Goal: Task Accomplishment & Management: Manage account settings

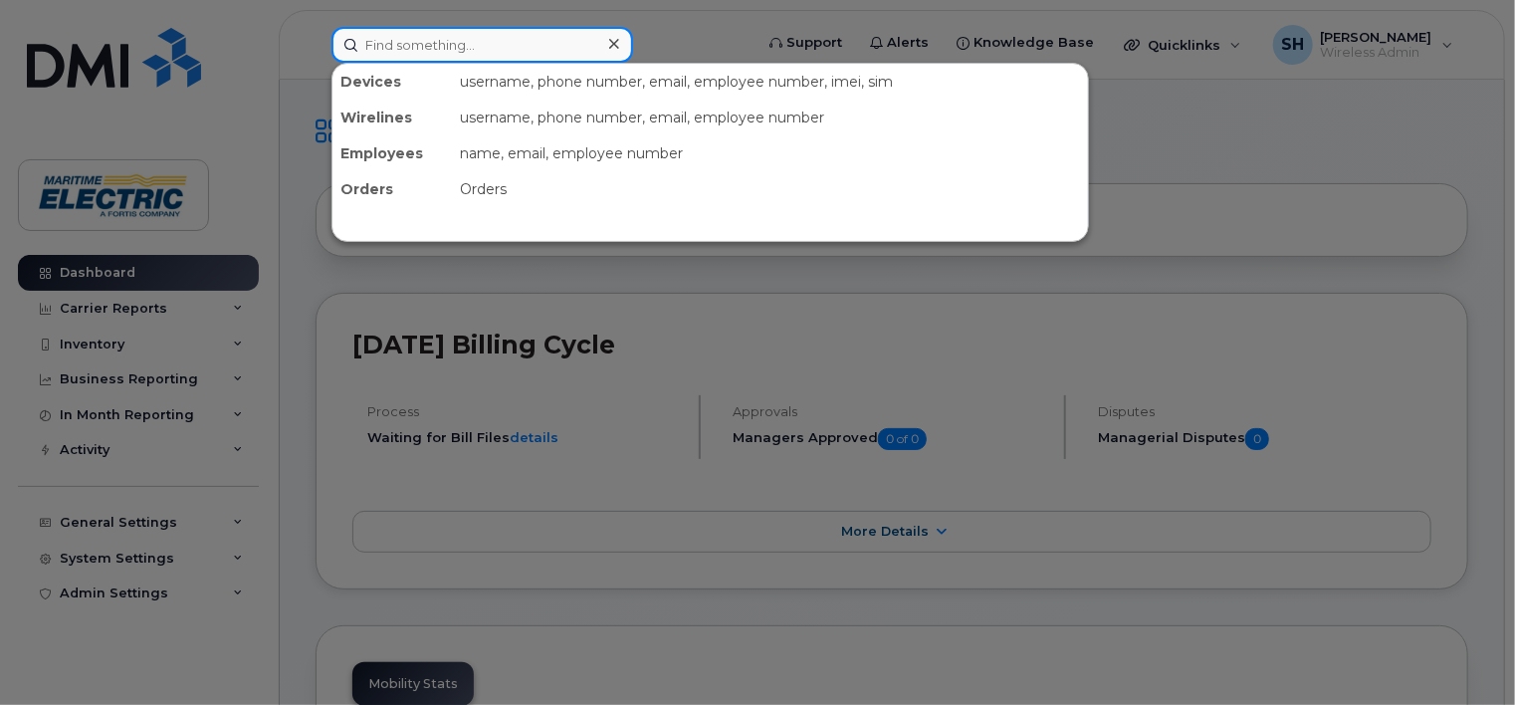
click at [411, 45] on input at bounding box center [483, 45] width 302 height 36
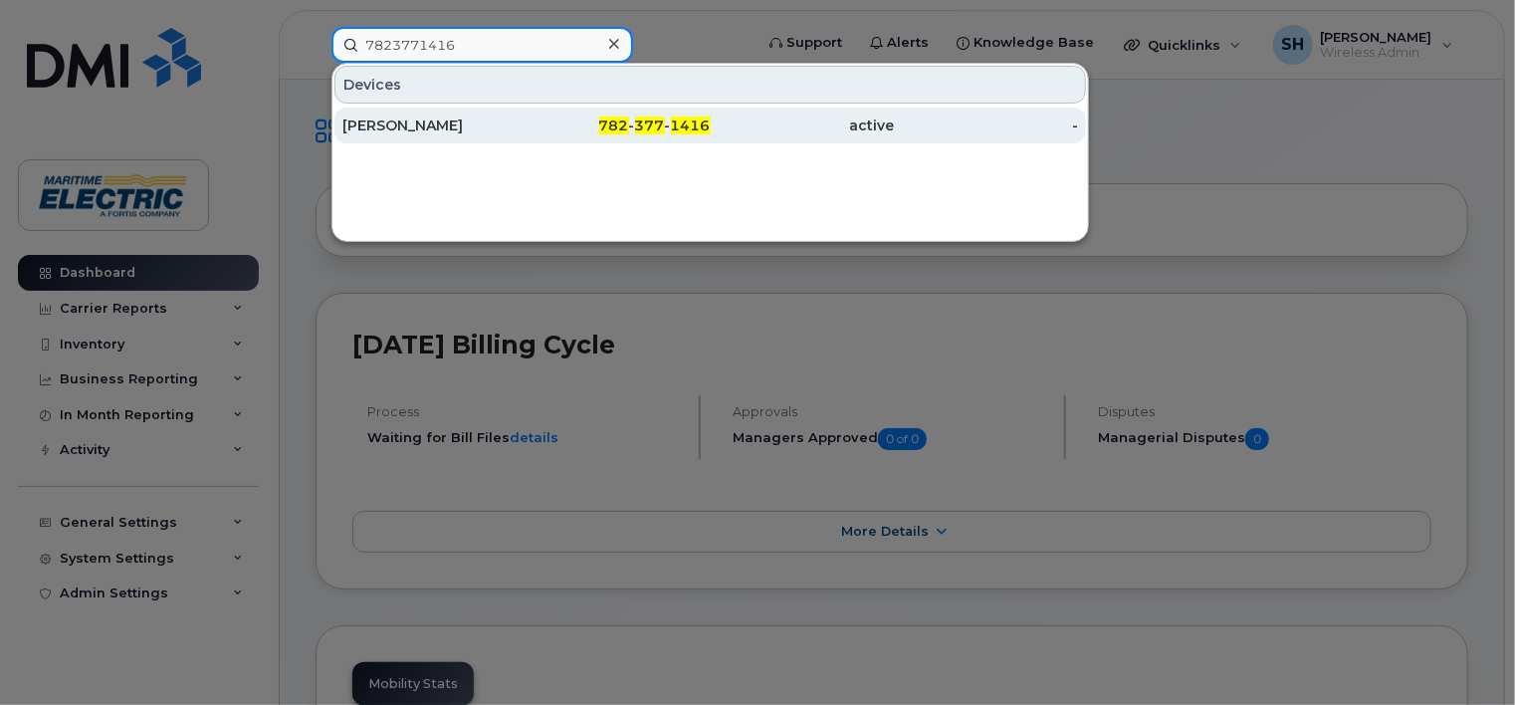
type input "7823771416"
click at [411, 121] on div "[PERSON_NAME]" at bounding box center [434, 125] width 184 height 20
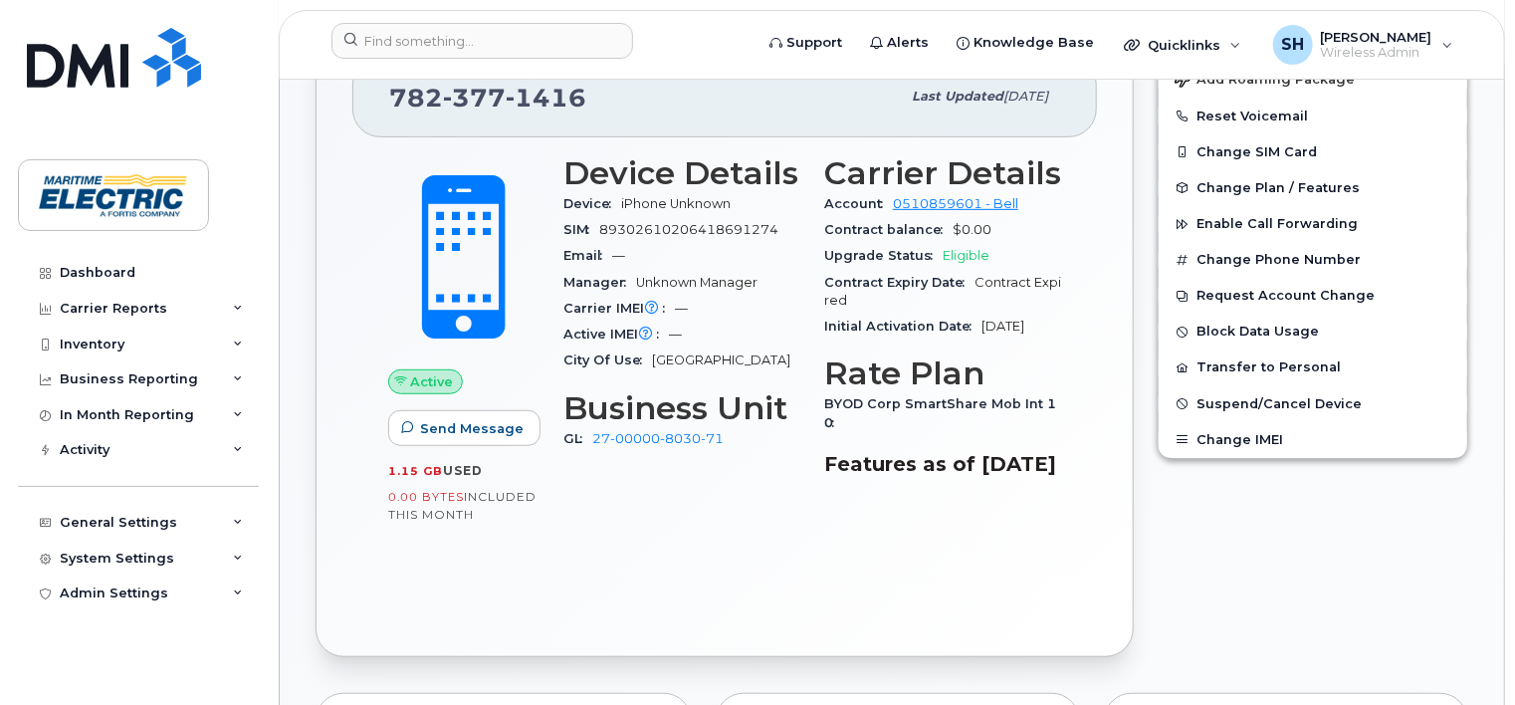
scroll to position [425, 0]
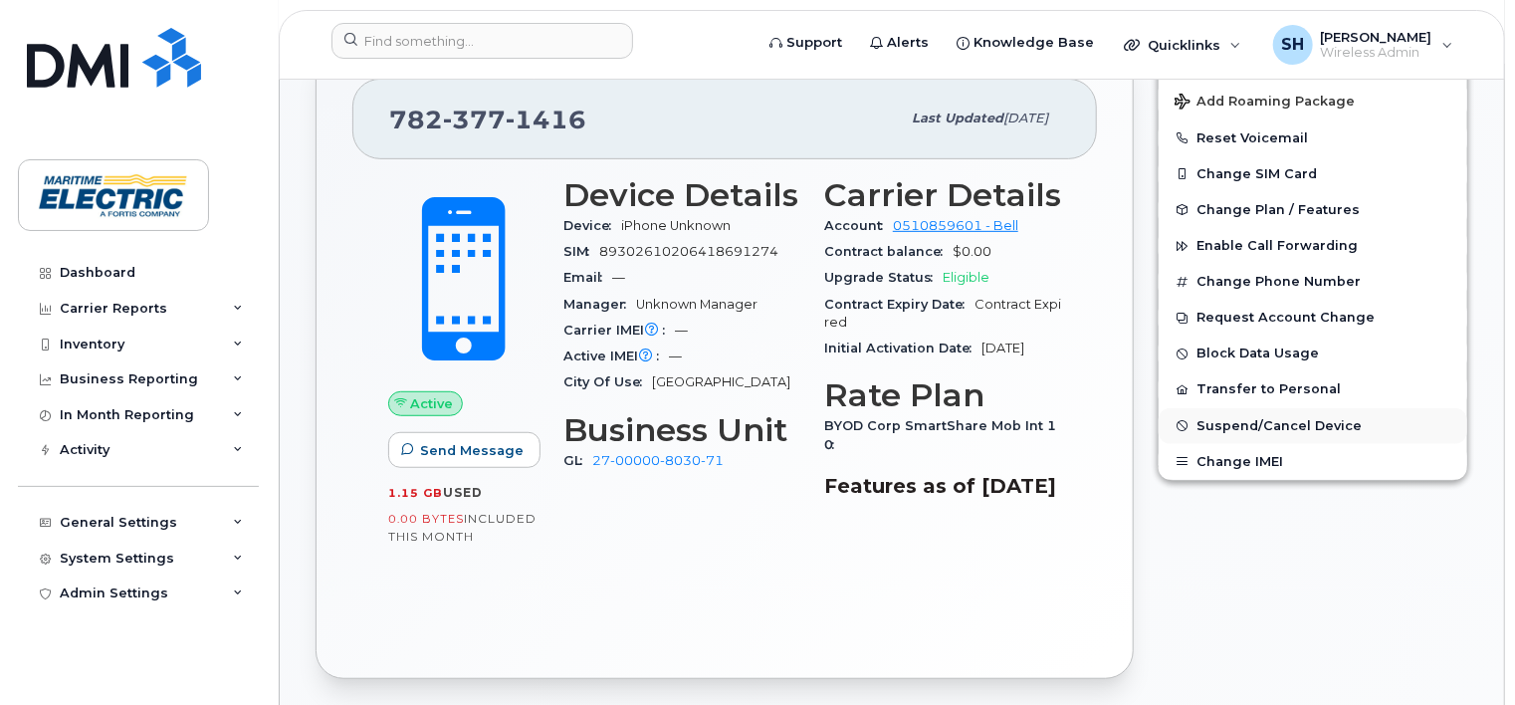
click at [1237, 424] on span "Suspend/Cancel Device" at bounding box center [1279, 425] width 165 height 15
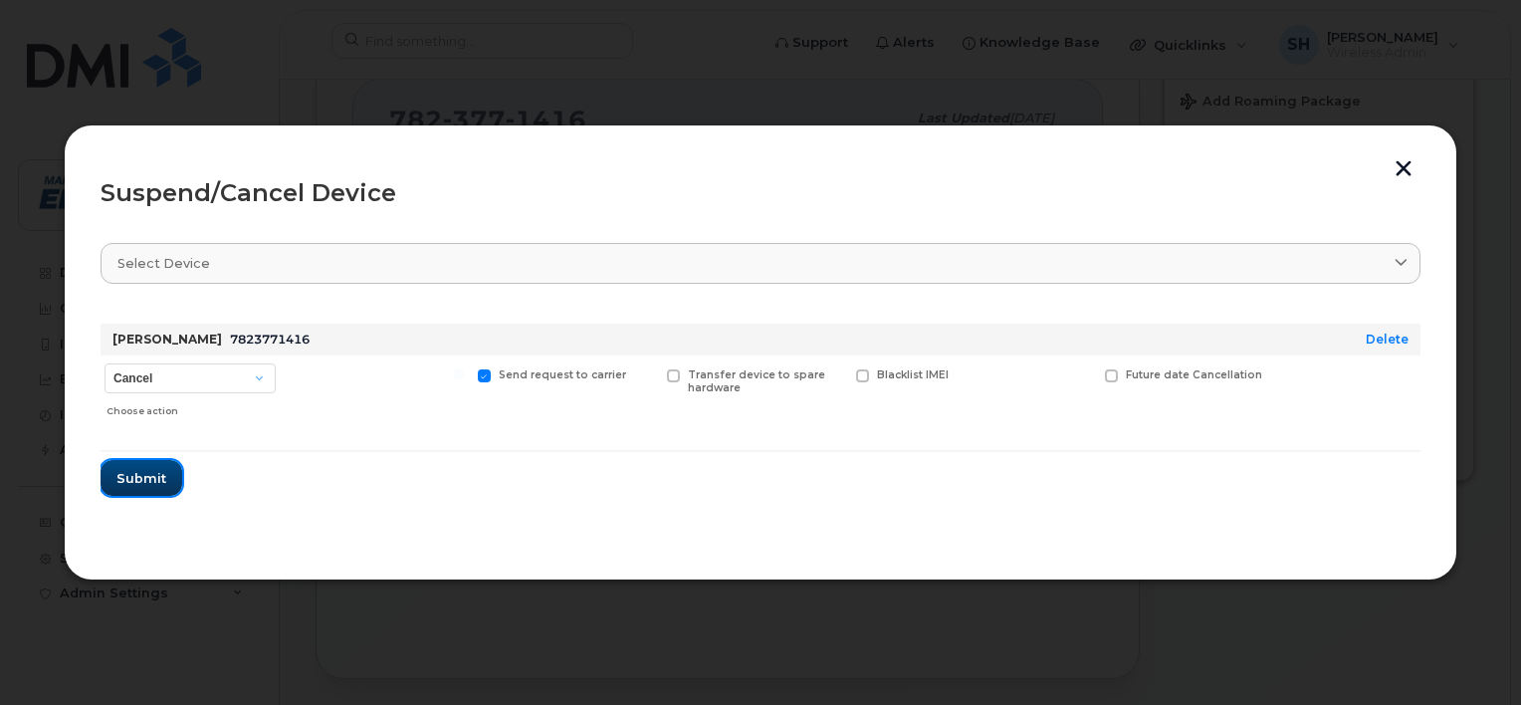
click at [140, 477] on span "Submit" at bounding box center [141, 478] width 50 height 19
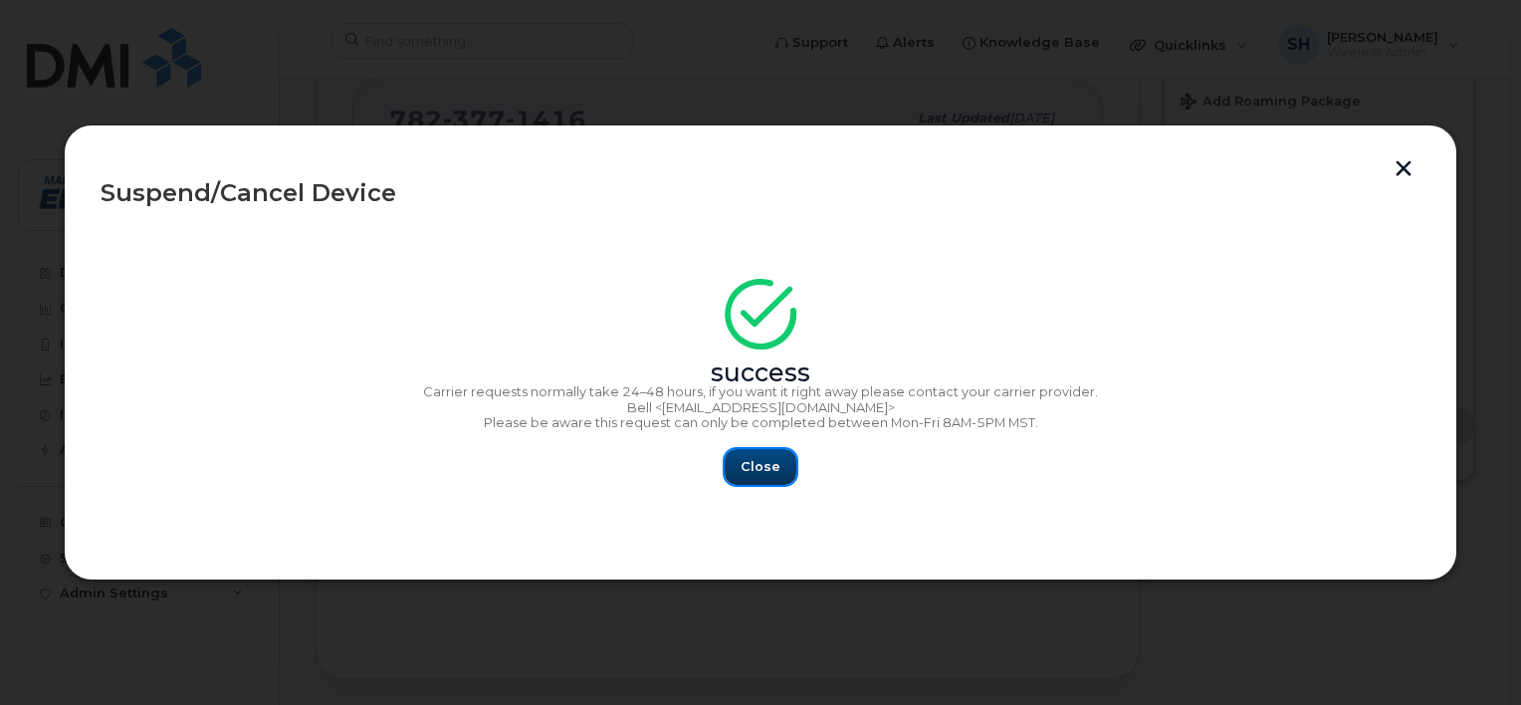
click at [749, 461] on span "Close" at bounding box center [761, 466] width 40 height 19
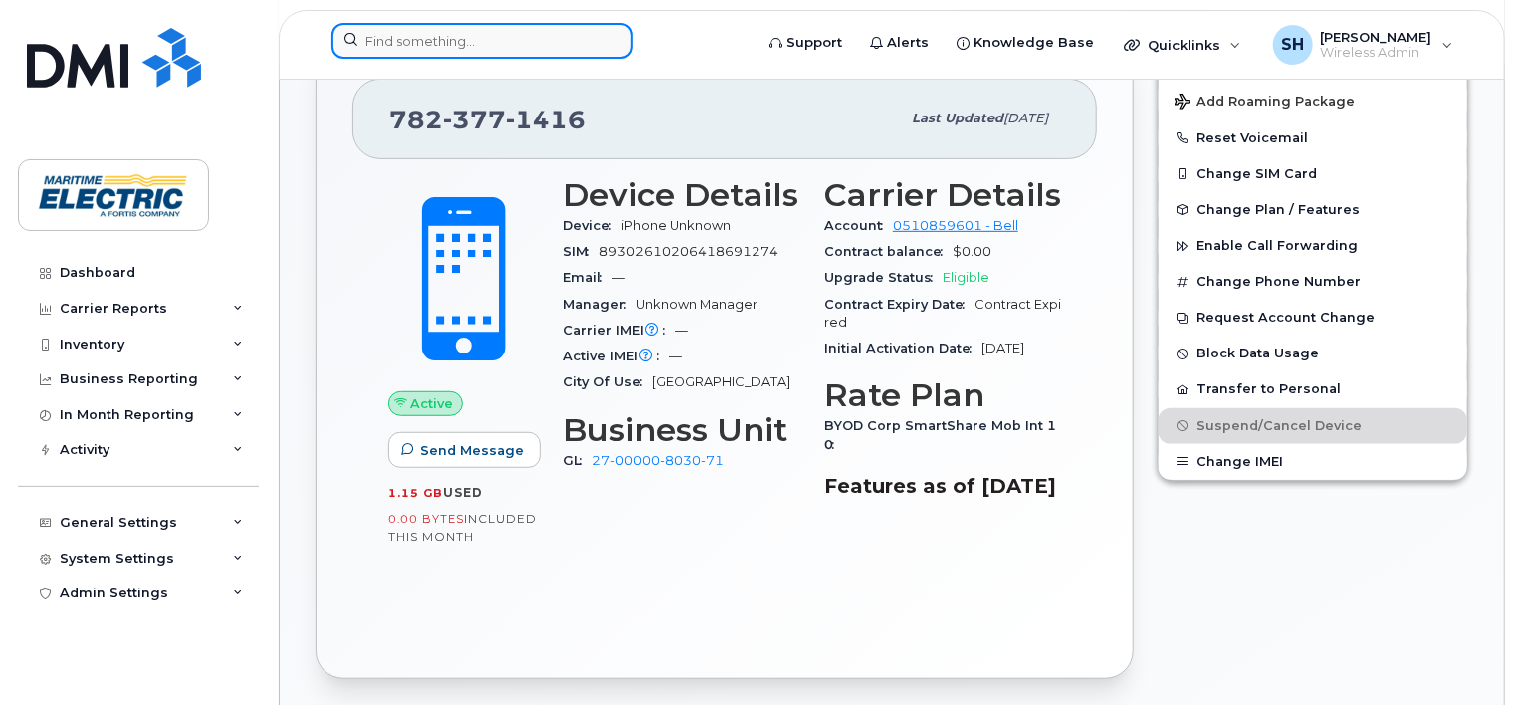
click at [489, 41] on input at bounding box center [483, 41] width 302 height 36
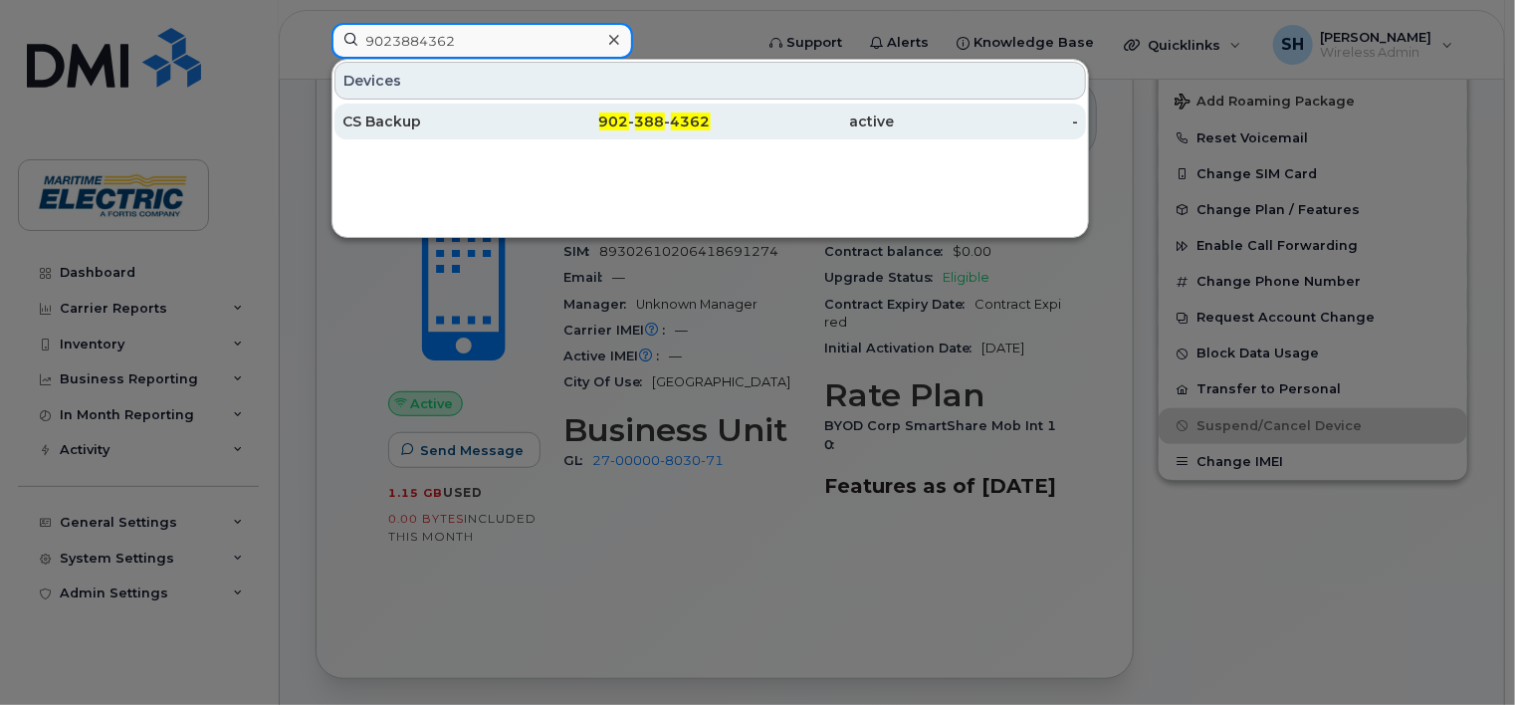
type input "9023884362"
click at [411, 123] on div "CS Backup" at bounding box center [434, 121] width 184 height 20
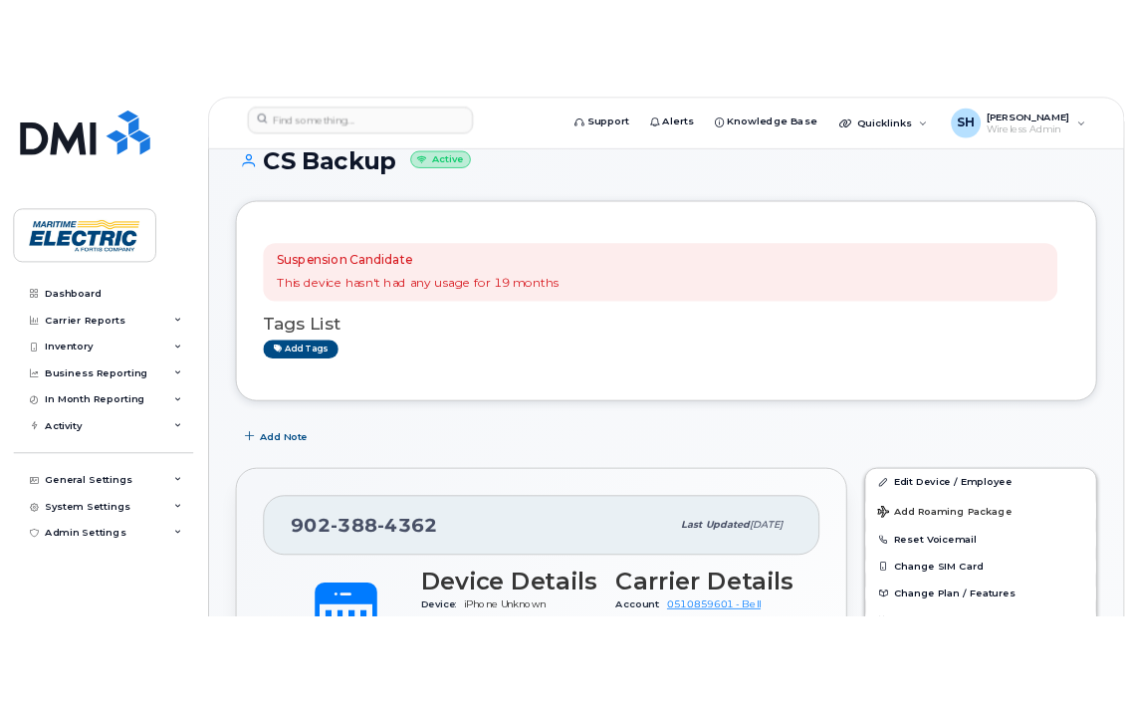
scroll to position [616, 0]
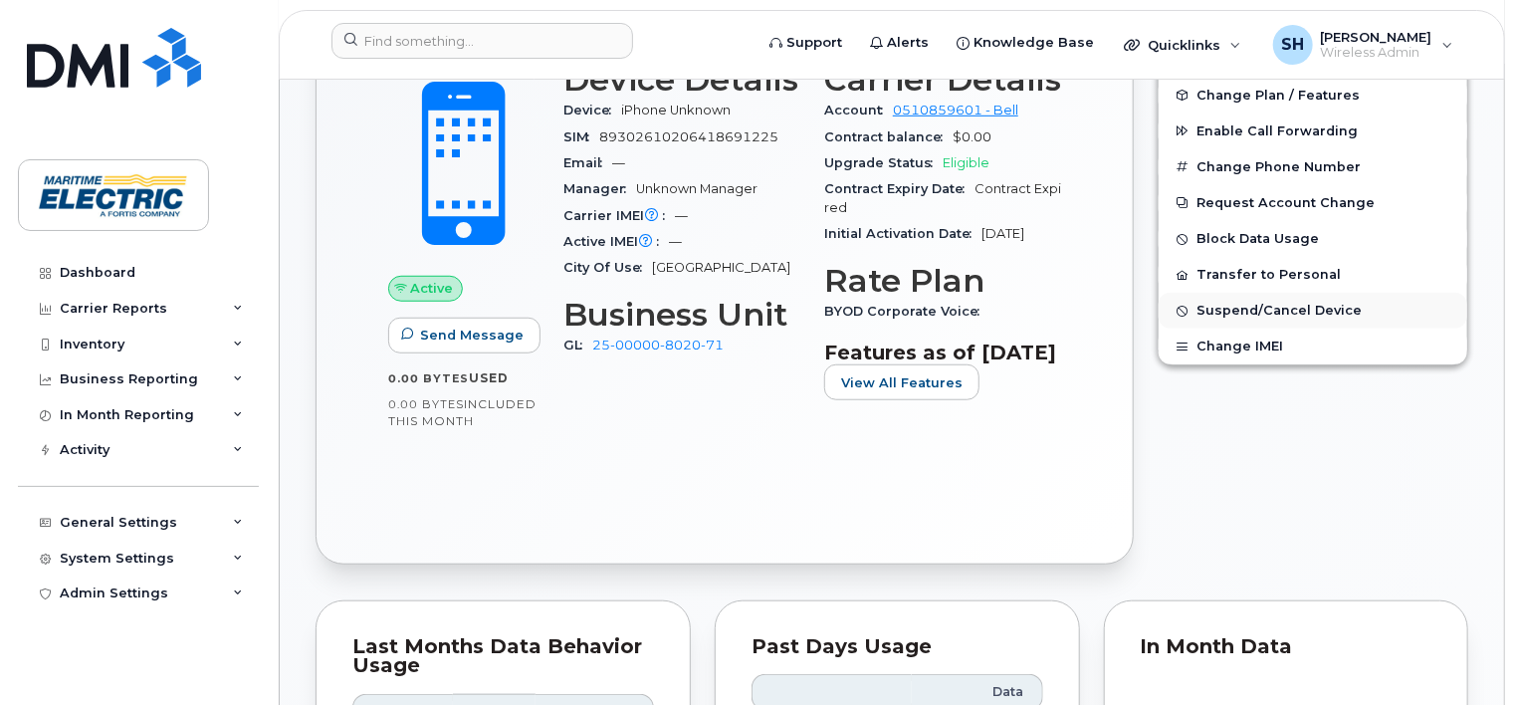
click at [1231, 309] on span "Suspend/Cancel Device" at bounding box center [1279, 311] width 165 height 15
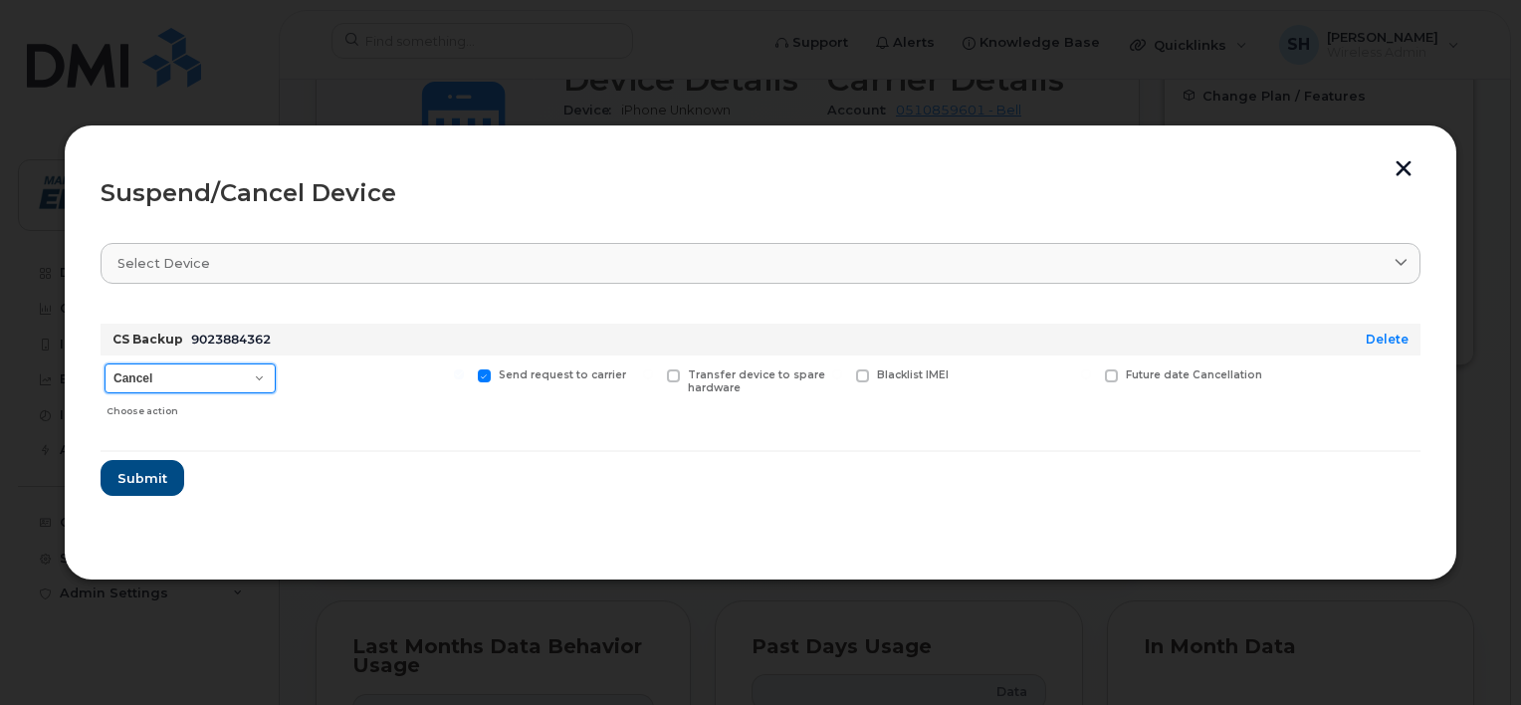
click at [262, 374] on select "Cancel Suspend - Extend Suspension Suspend - Reduced Rate Suspend - Full Rate S…" at bounding box center [190, 378] width 171 height 30
select select "[object Object]"
click at [105, 363] on select "Cancel Suspend - Extend Suspension Suspend - Reduced Rate Suspend - Full Rate S…" at bounding box center [190, 378] width 171 height 30
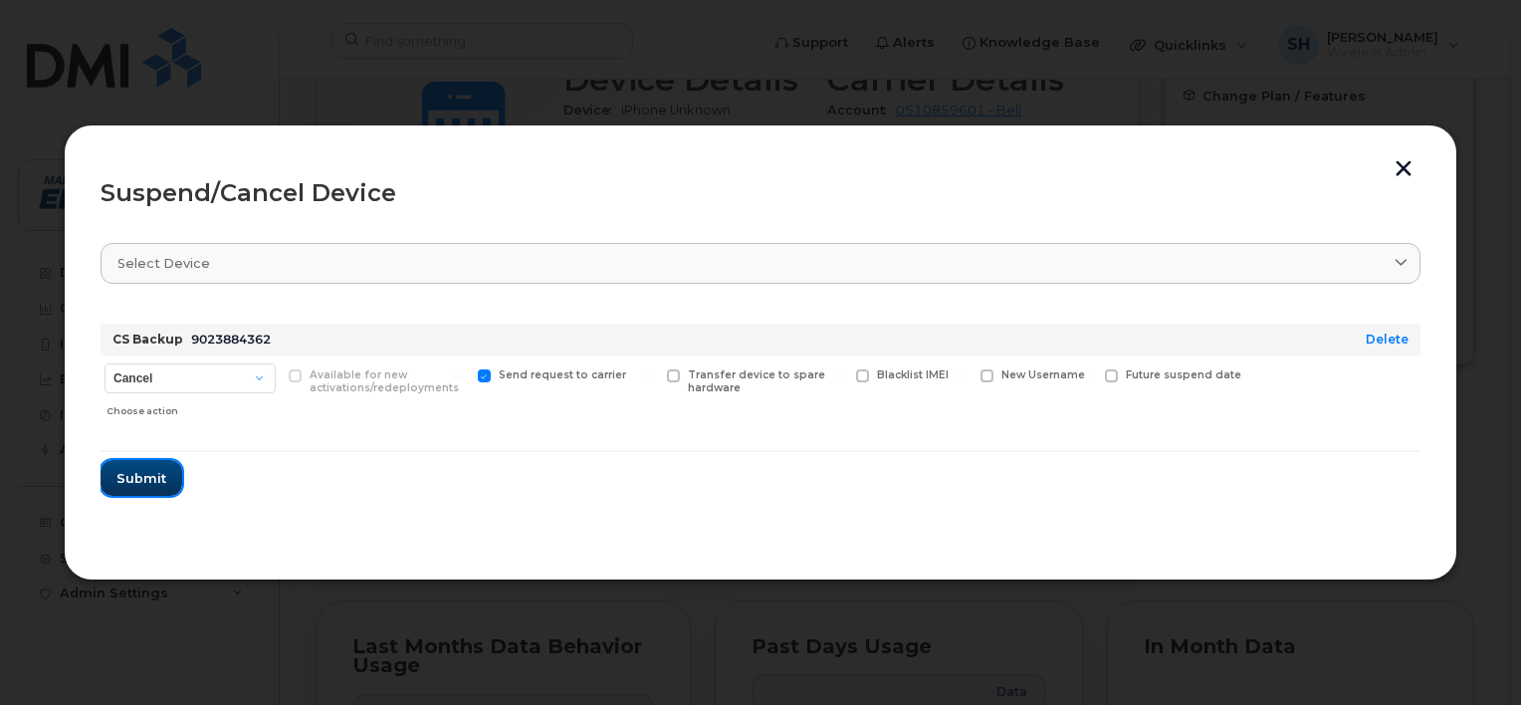
click at [147, 482] on span "Submit" at bounding box center [141, 478] width 50 height 19
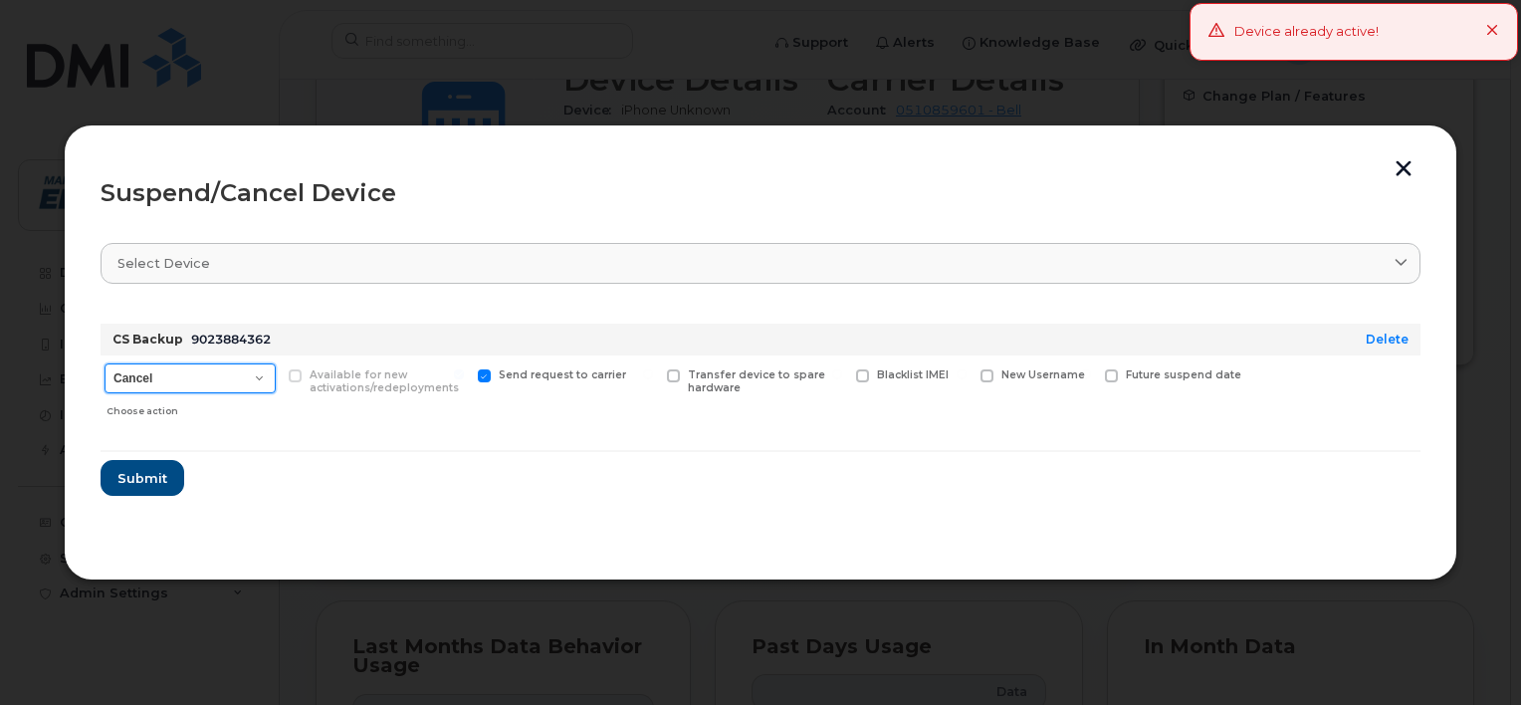
click at [263, 381] on select "Cancel Suspend - Extend Suspension Suspend - Reduced Rate Suspend - Full Rate S…" at bounding box center [190, 378] width 171 height 30
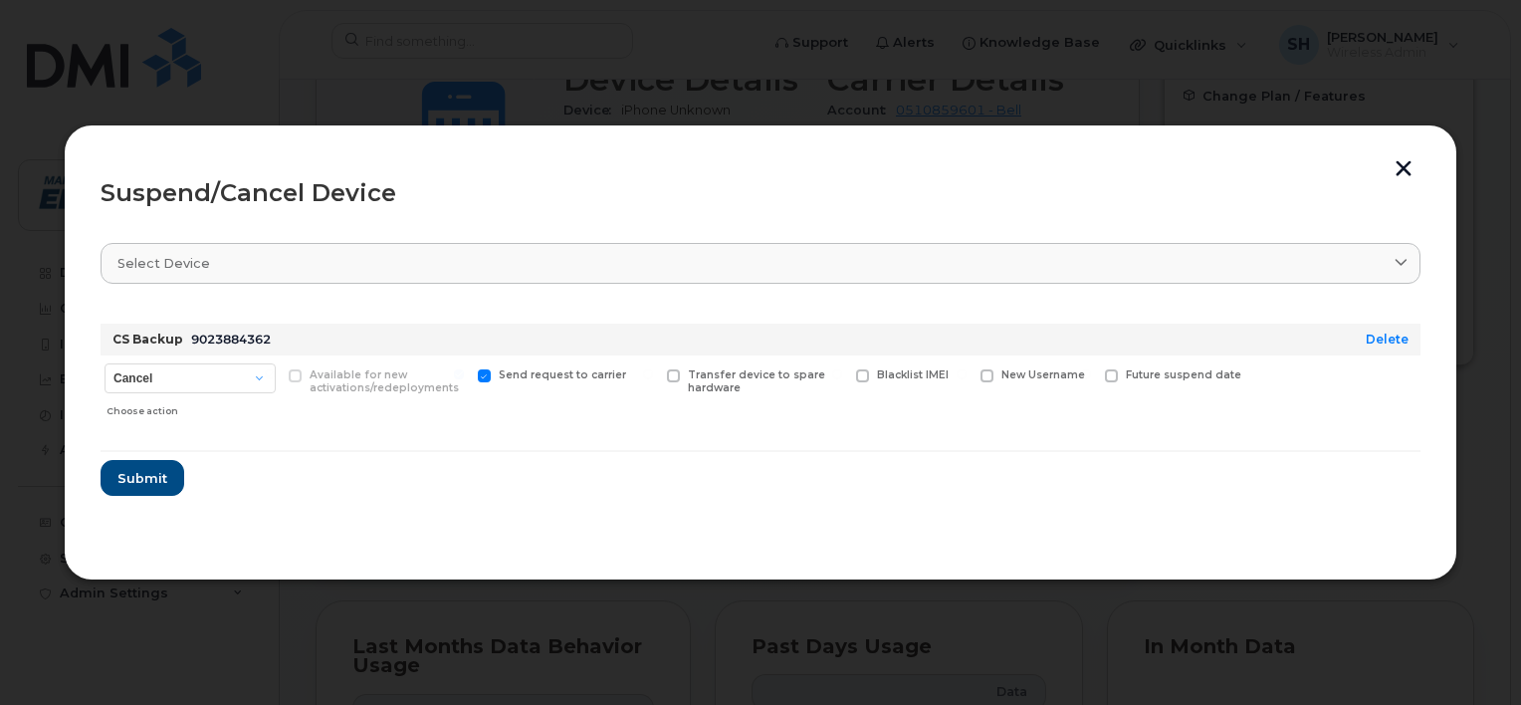
click at [428, 482] on form "CS Backup 9023884362 Delete Cancel Suspend - Extend Suspension Suspend - Reduce…" at bounding box center [761, 402] width 1320 height 188
click at [1415, 174] on button "button" at bounding box center [1404, 170] width 30 height 21
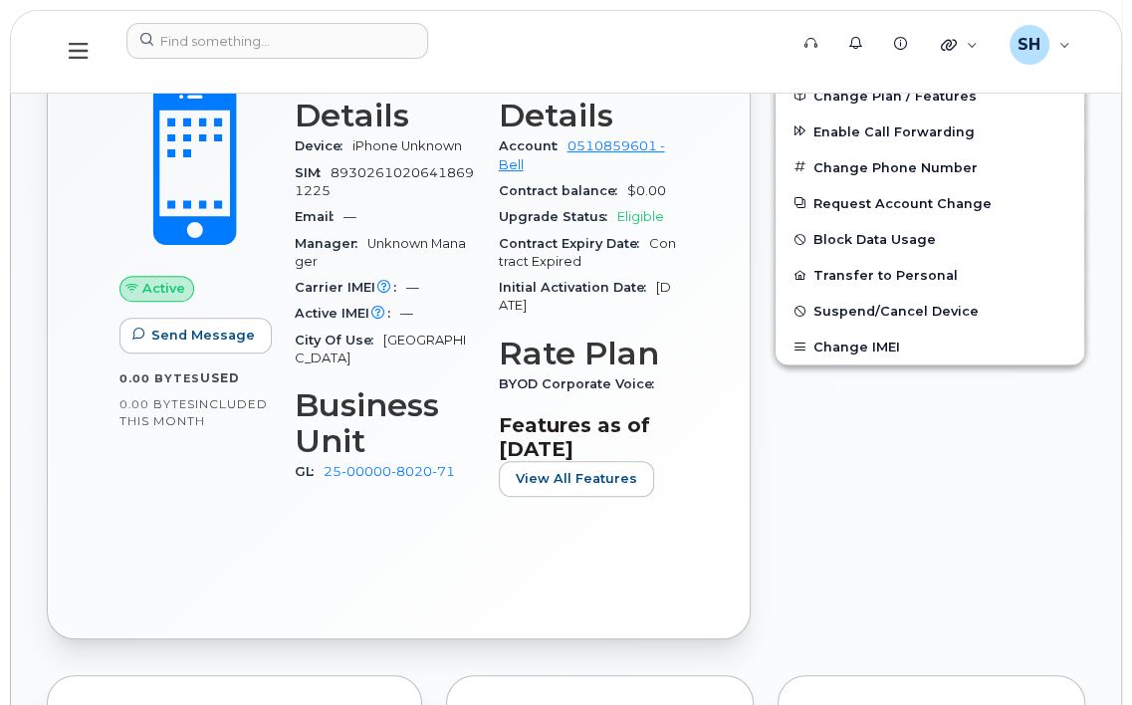
click at [948, 552] on div "Edit Device / Employee Add Roaming Package Reset Voicemail Change SIM Card Chan…" at bounding box center [930, 283] width 334 height 736
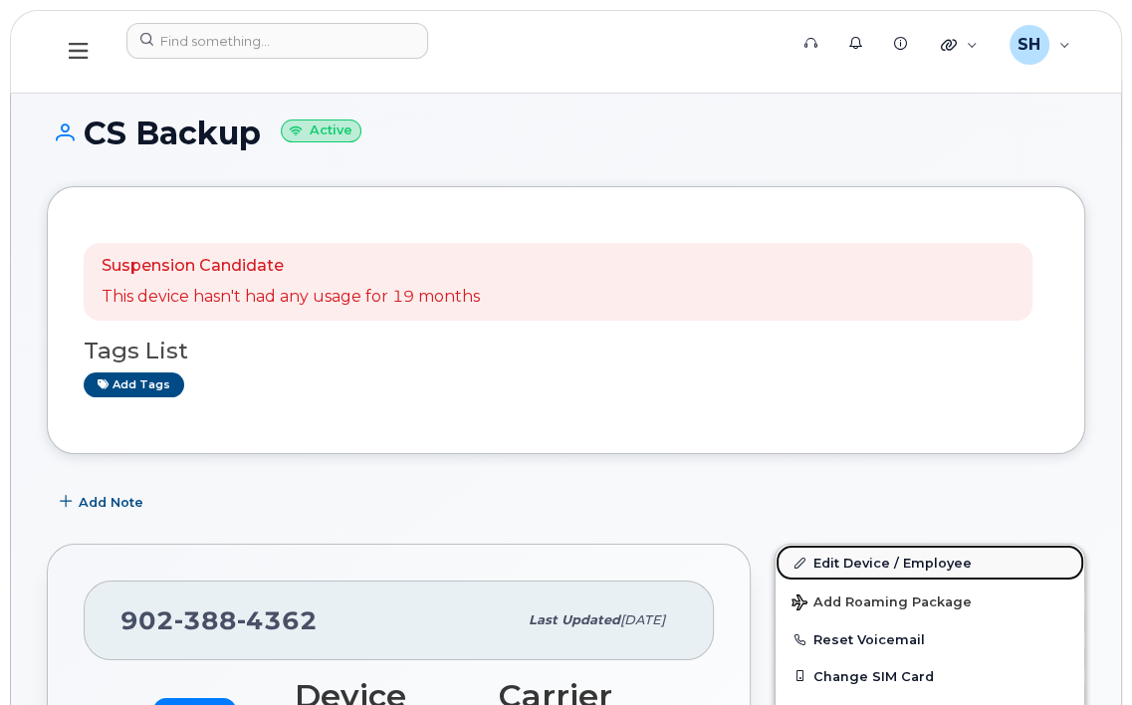
click at [872, 563] on link "Edit Device / Employee" at bounding box center [930, 563] width 309 height 36
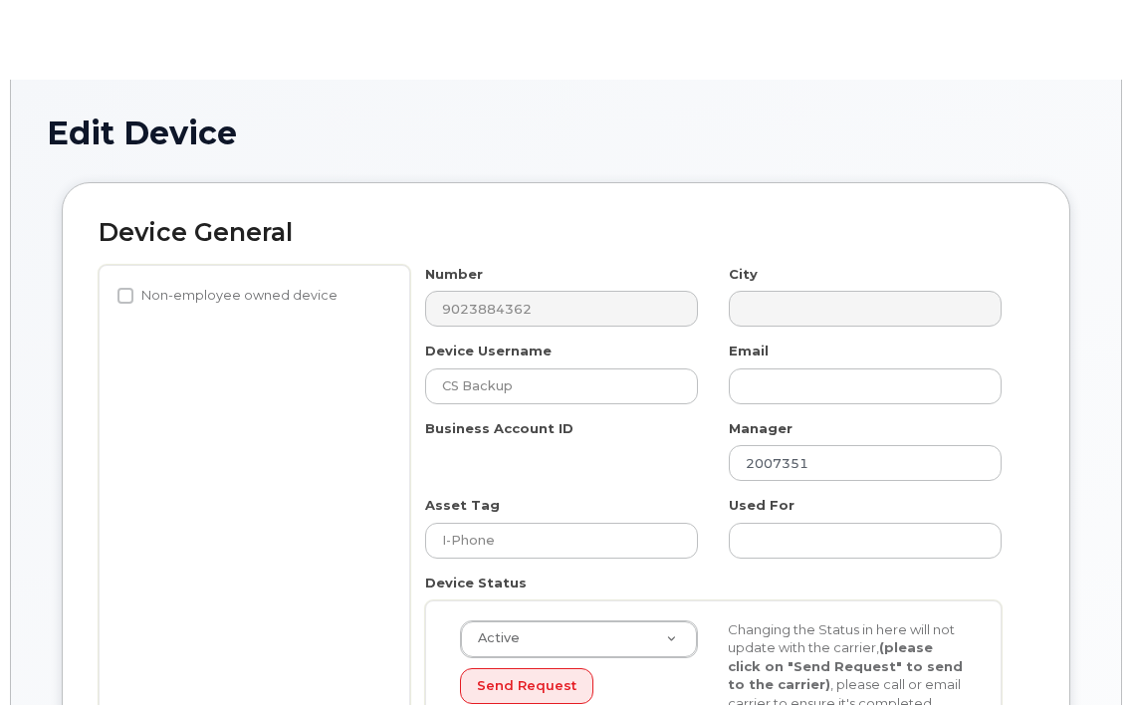
select select "26971112"
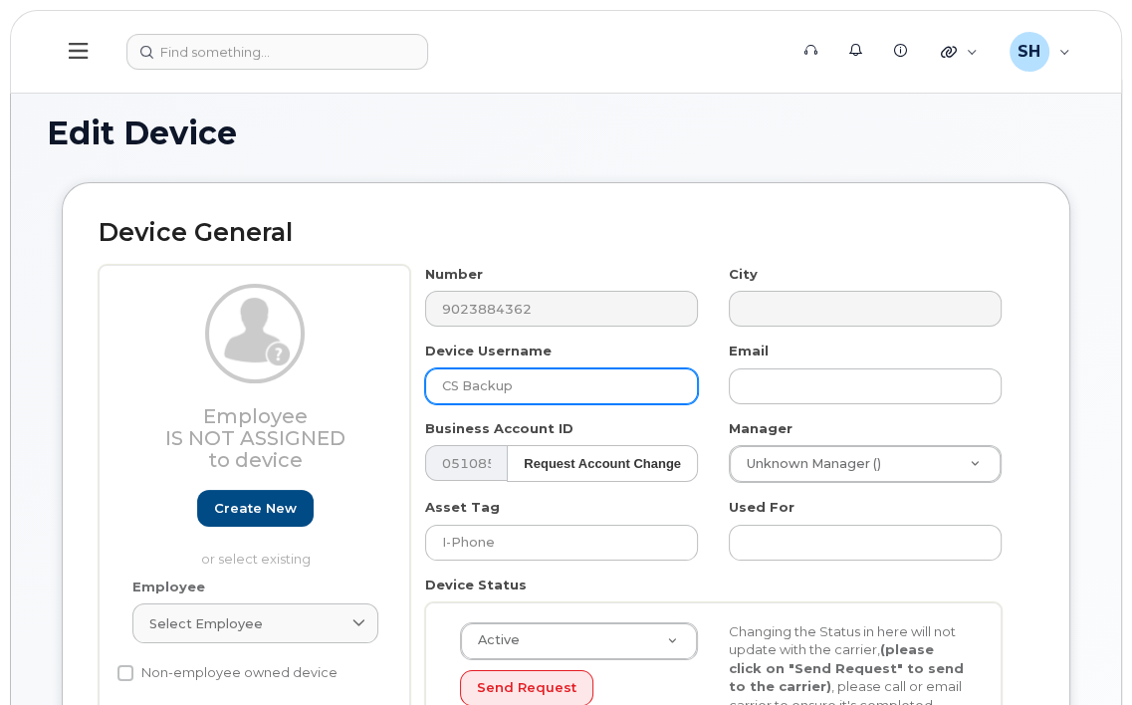
drag, startPoint x: 532, startPoint y: 390, endPoint x: 203, endPoint y: 358, distance: 330.1
click at [203, 358] on div "Employee Is not assigned to device Create new or select existing Employee Selec…" at bounding box center [566, 535] width 935 height 540
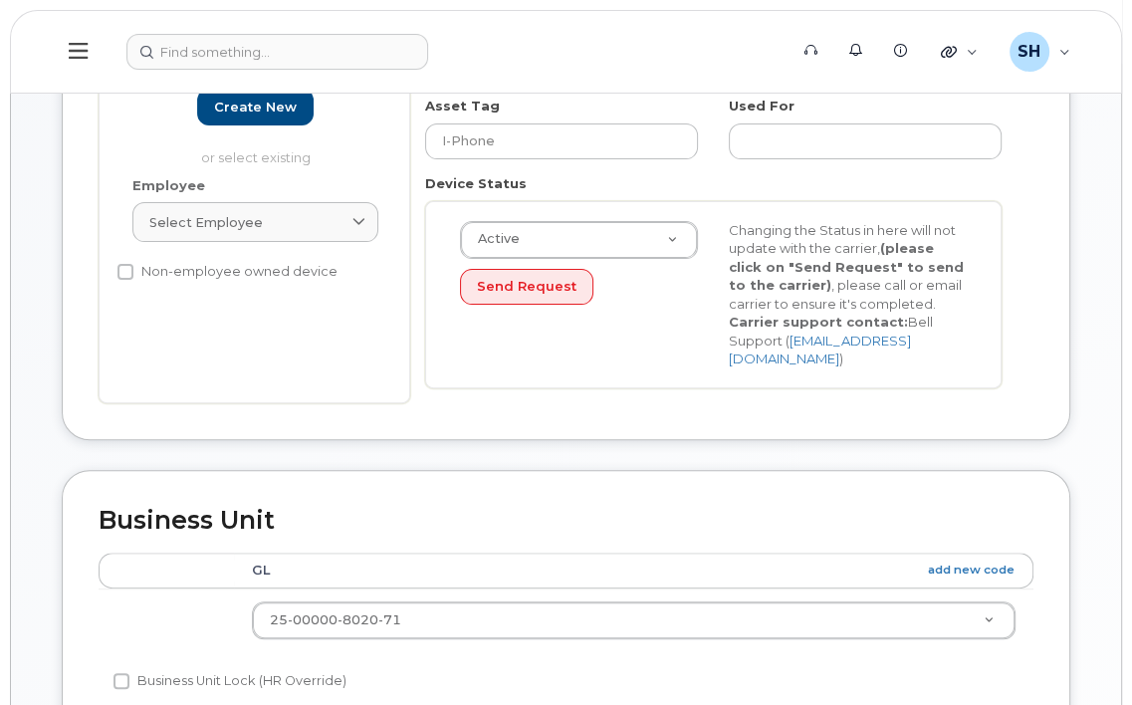
scroll to position [405, 0]
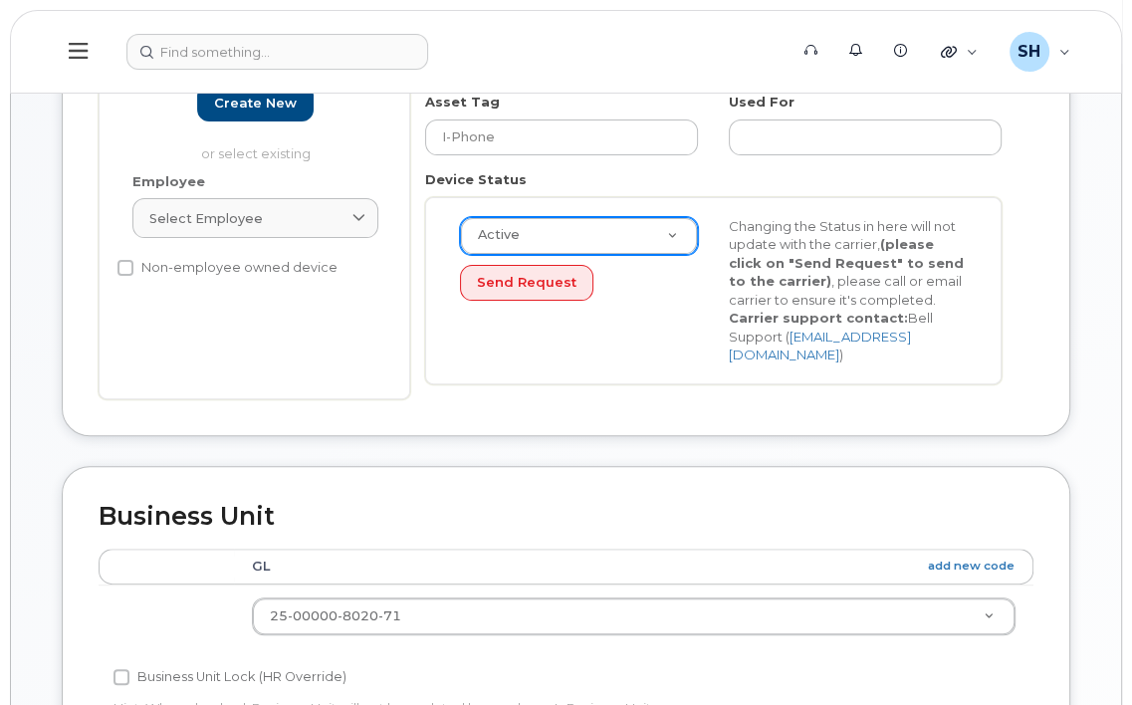
type input "Adam Perry"
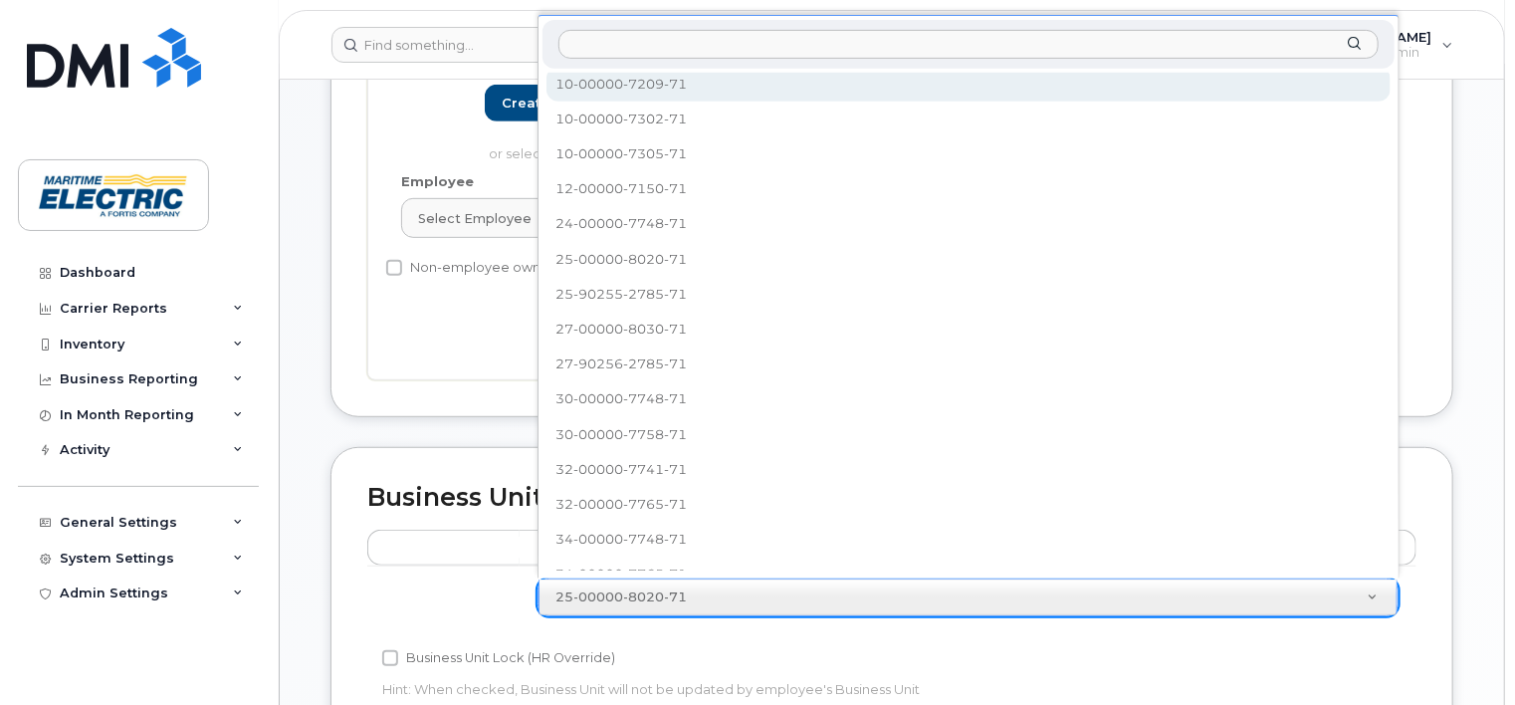
scroll to position [0, 0]
click at [600, 45] on input "text" at bounding box center [968, 44] width 820 height 29
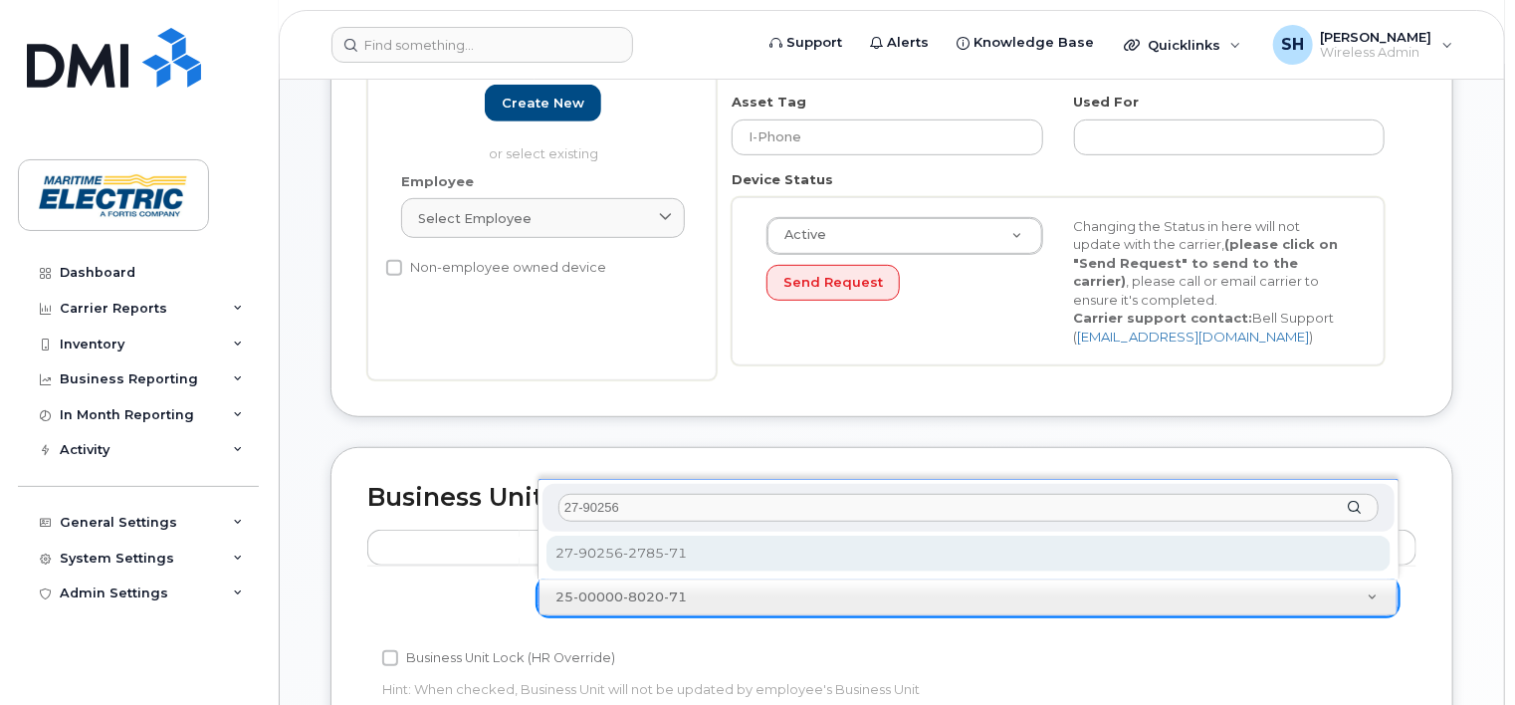
type input "27-90256"
select select "26971133"
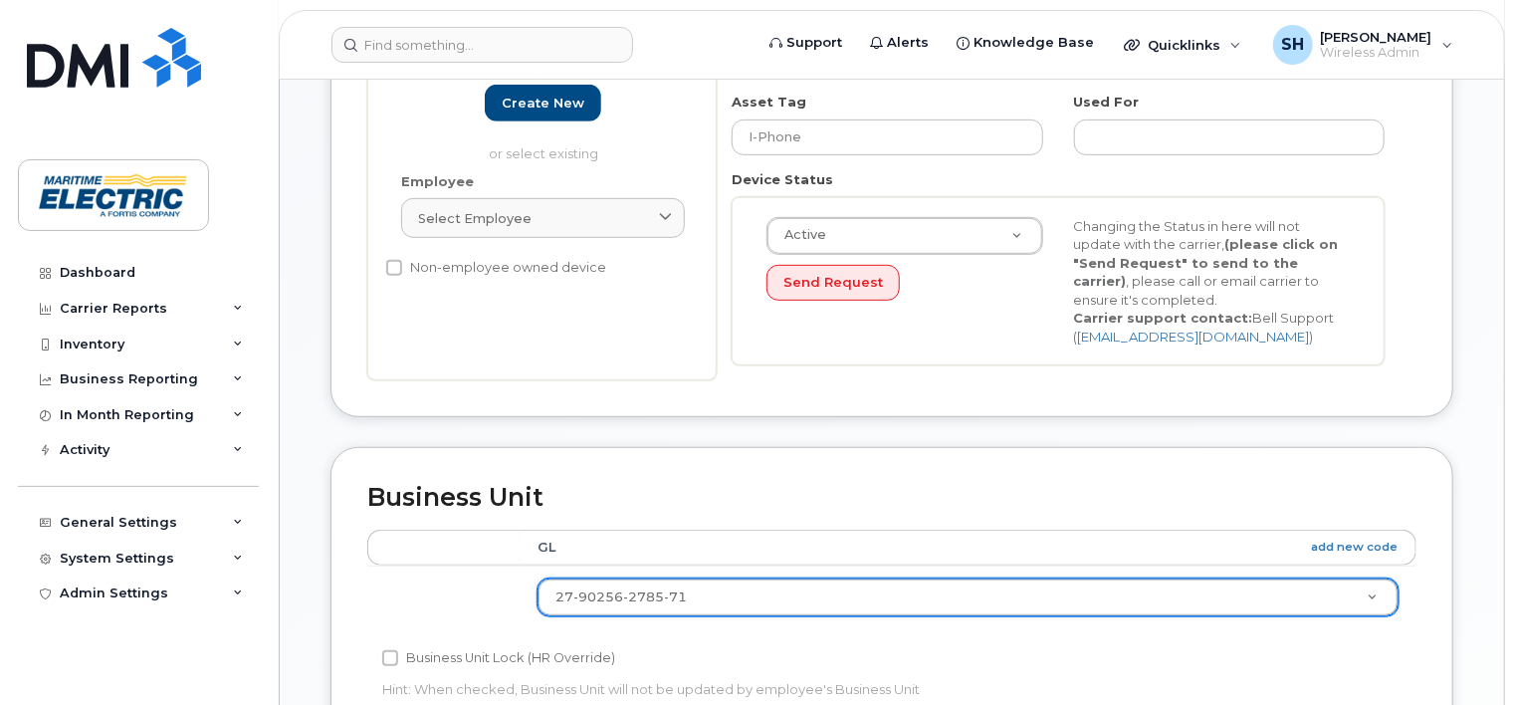
scroll to position [1022, 0]
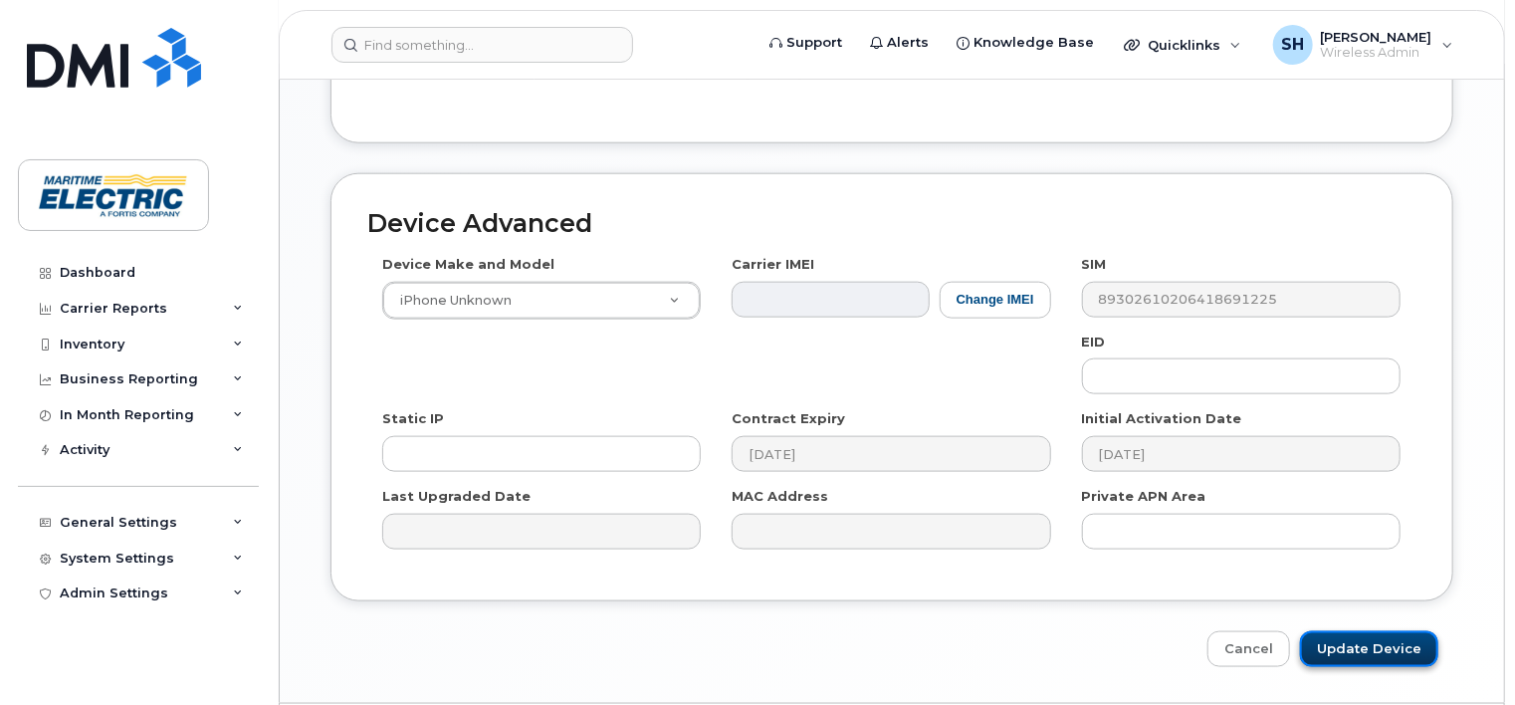
click at [1131, 644] on input "Update Device" at bounding box center [1369, 649] width 138 height 37
type input "Saving..."
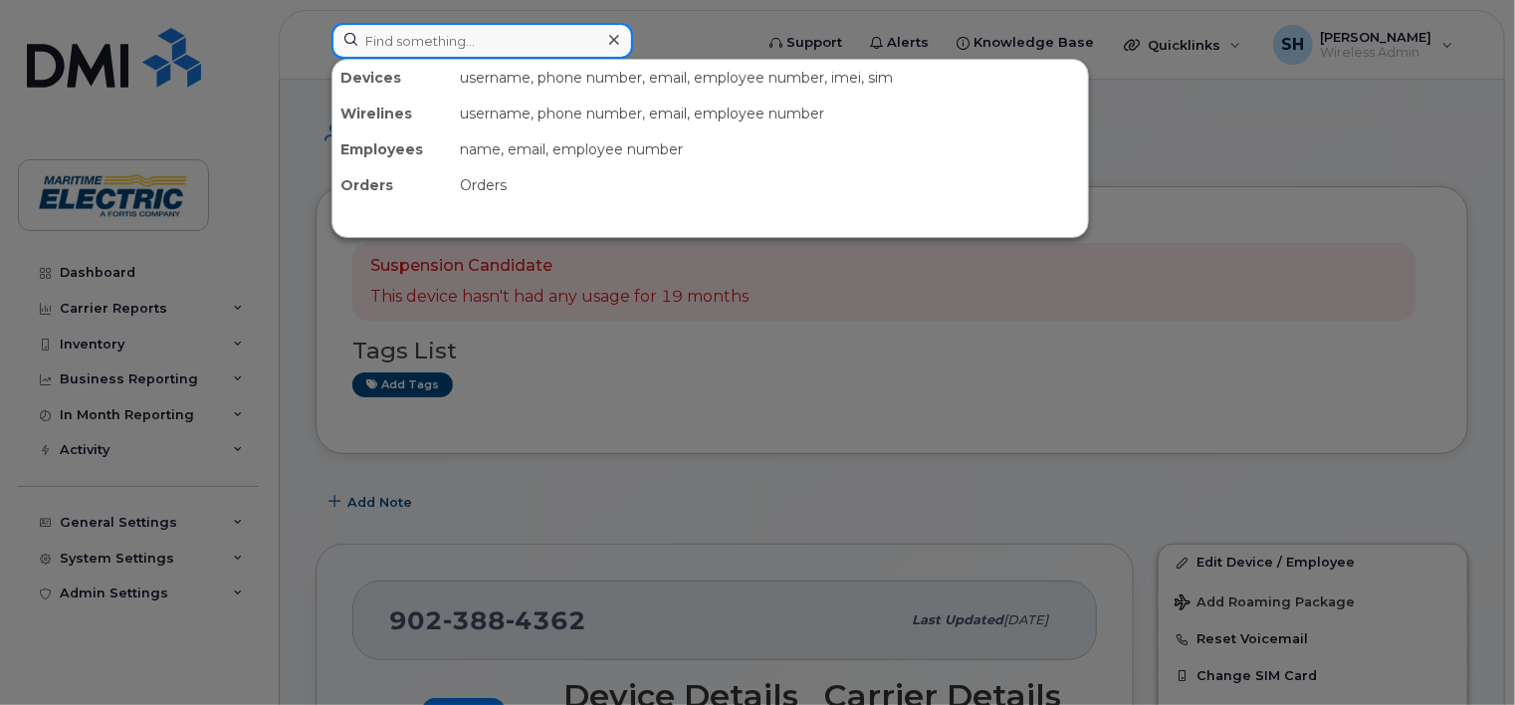
click at [434, 35] on input at bounding box center [483, 41] width 302 height 36
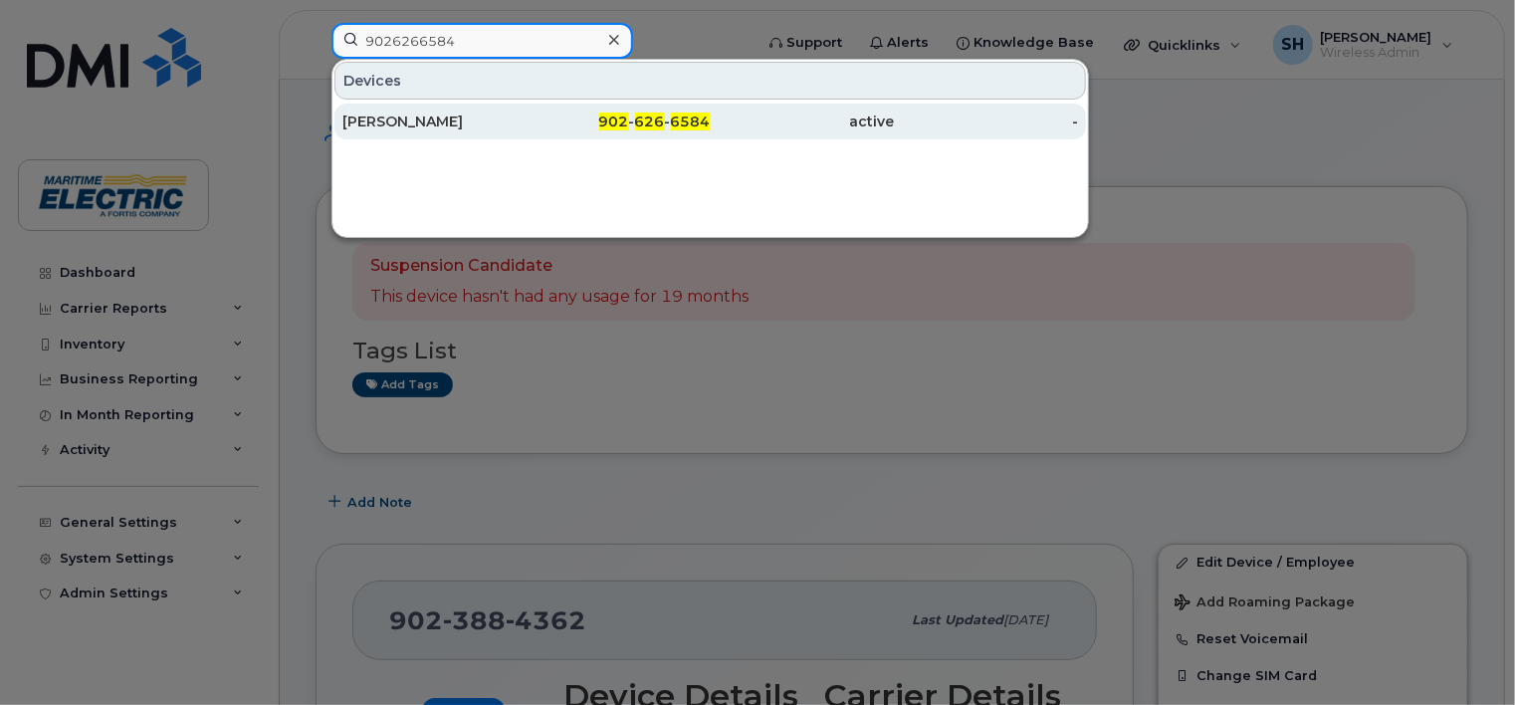
type input "9026266584"
click at [514, 122] on div "[PERSON_NAME]" at bounding box center [434, 121] width 184 height 20
